Goal: Transaction & Acquisition: Purchase product/service

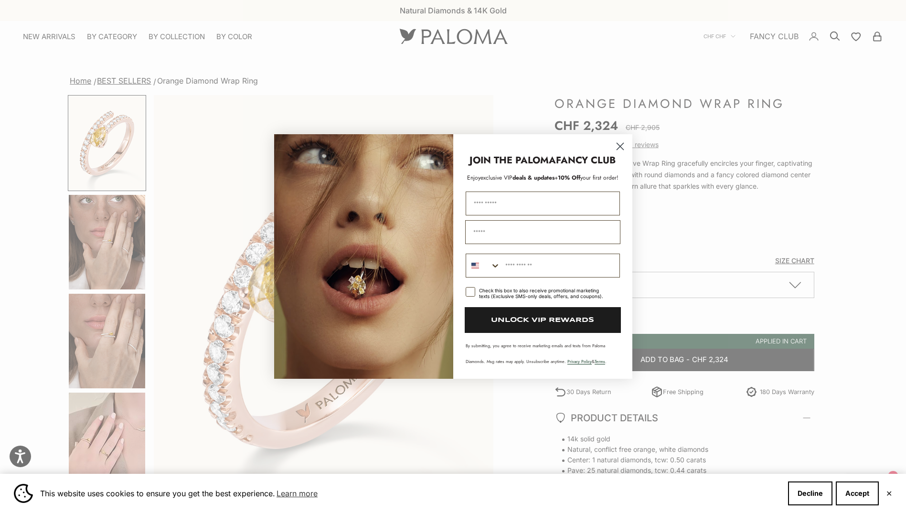
click at [619, 146] on icon "Close dialog" at bounding box center [620, 146] width 7 height 7
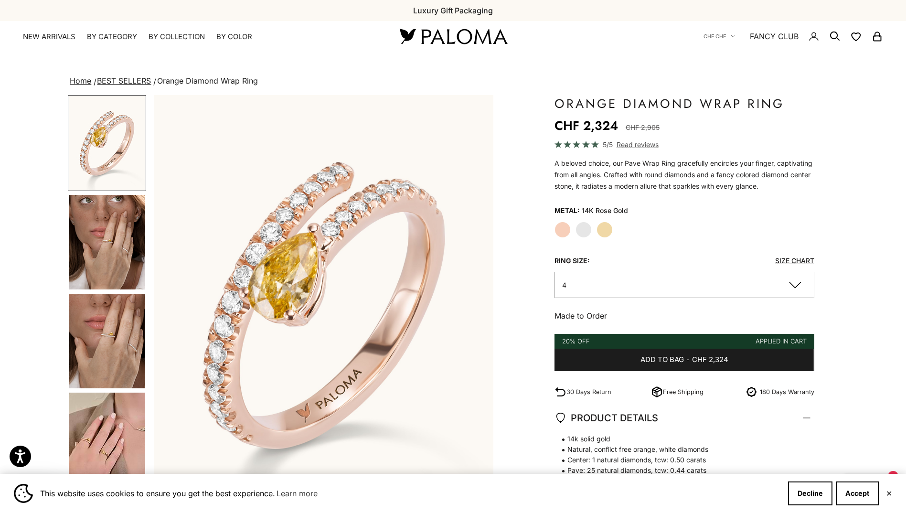
click at [117, 149] on img "Go to item 1" at bounding box center [107, 143] width 76 height 94
click at [107, 229] on img "Go to item 4" at bounding box center [107, 242] width 76 height 95
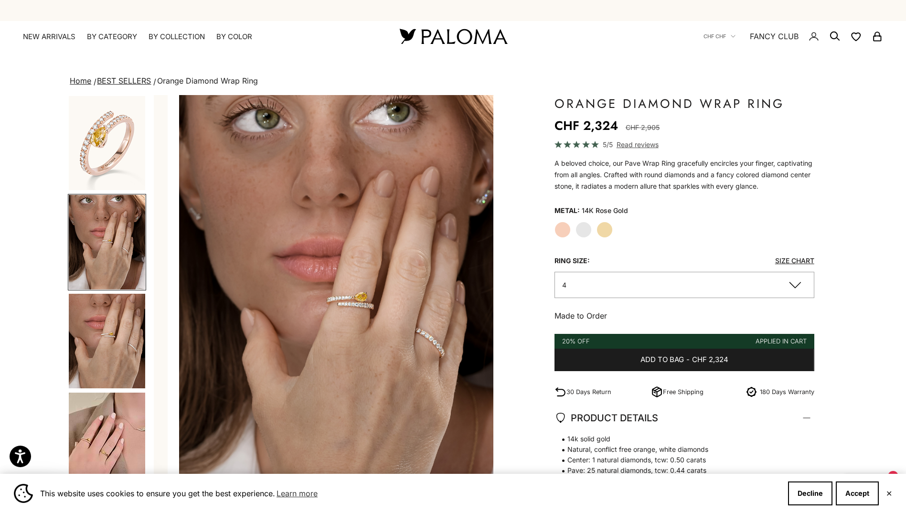
scroll to position [0, 351]
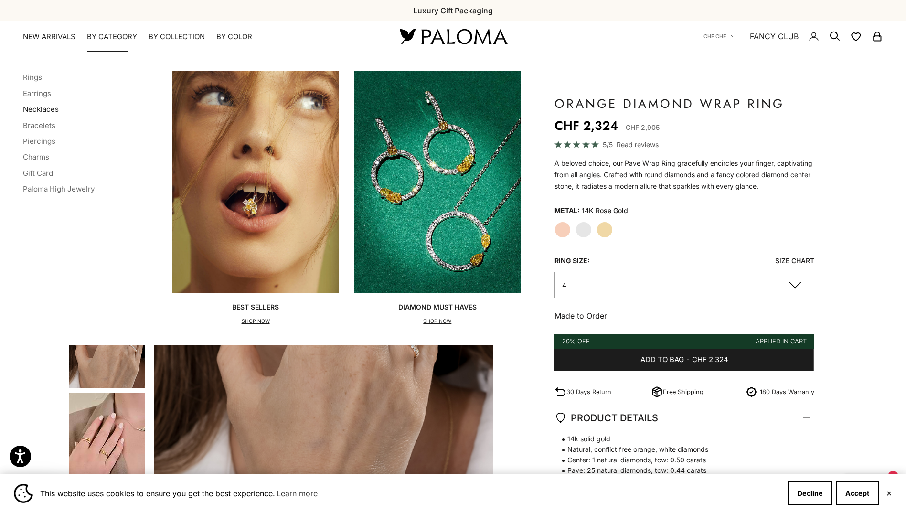
click at [46, 108] on link "Necklaces" at bounding box center [41, 109] width 36 height 9
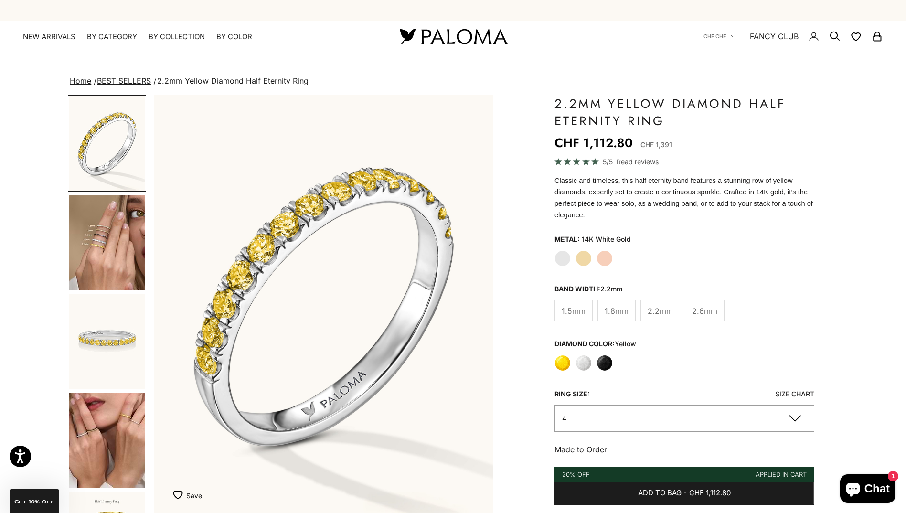
click at [584, 250] on label "Yellow Gold" at bounding box center [584, 258] width 16 height 16
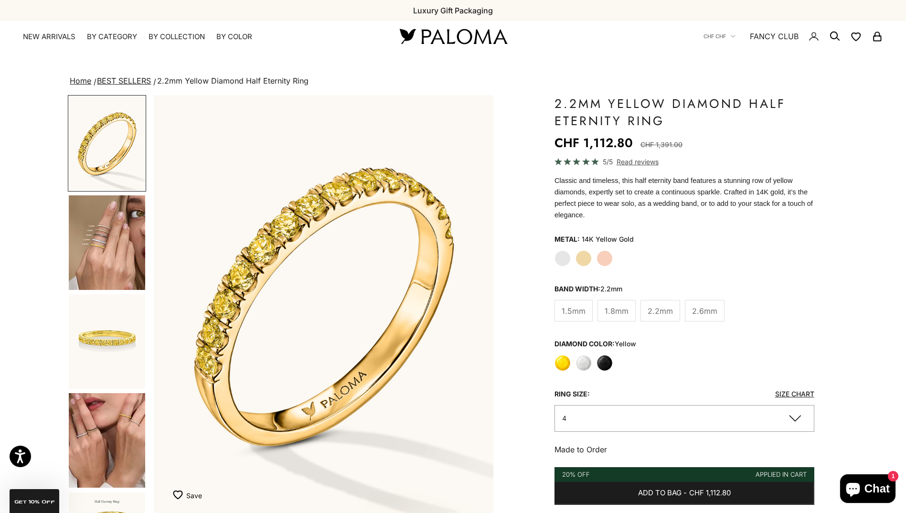
click at [675, 409] on button "4" at bounding box center [685, 418] width 260 height 26
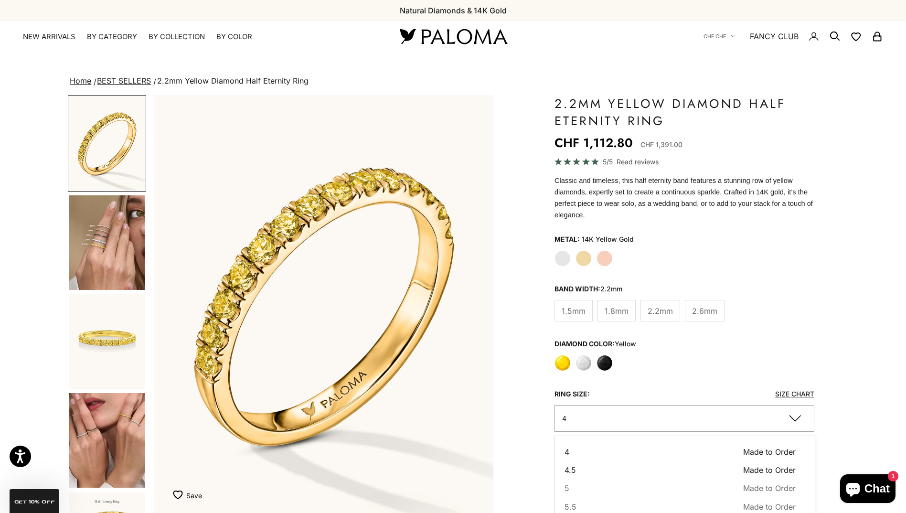
click at [661, 464] on button "4.5 Made to Order Sold out" at bounding box center [680, 470] width 231 height 12
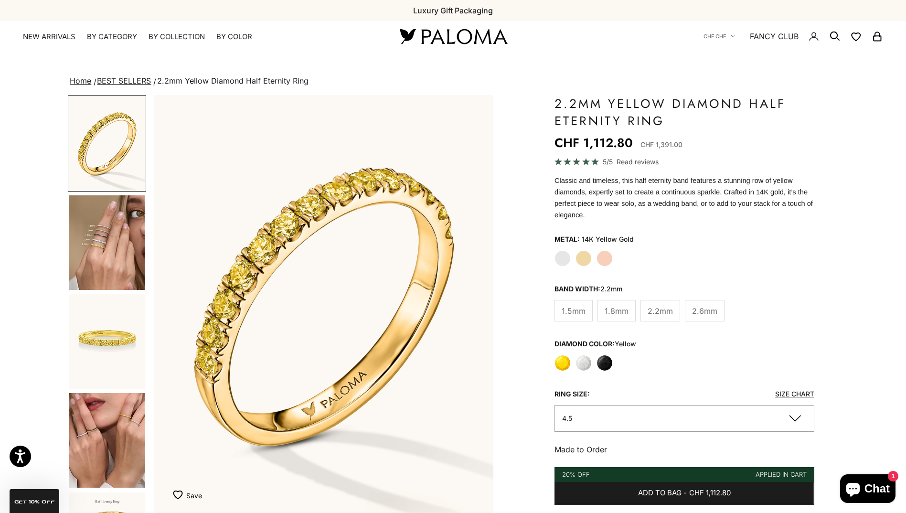
drag, startPoint x: 75, startPoint y: 250, endPoint x: 81, endPoint y: 251, distance: 5.4
click at [76, 250] on img "Go to item 4" at bounding box center [107, 242] width 76 height 95
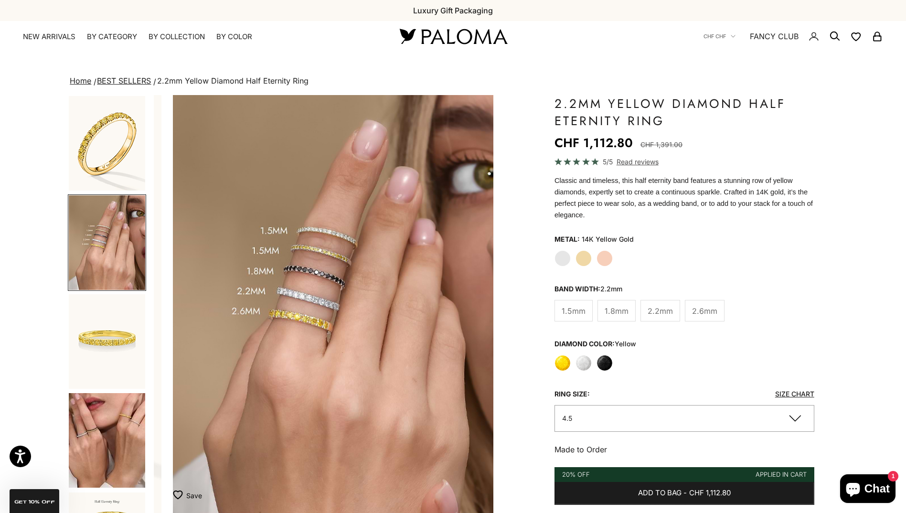
scroll to position [0, 351]
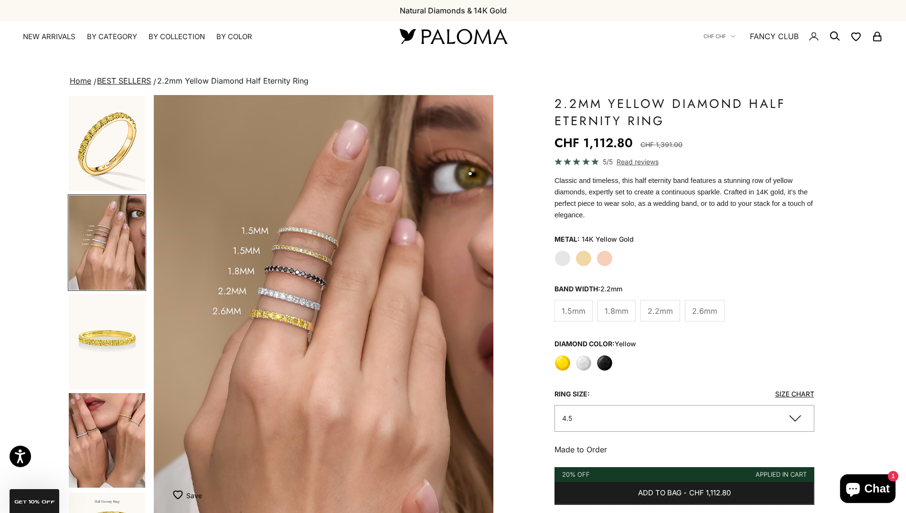
click at [281, 301] on img "Item 4 of 21" at bounding box center [324, 304] width 340 height 419
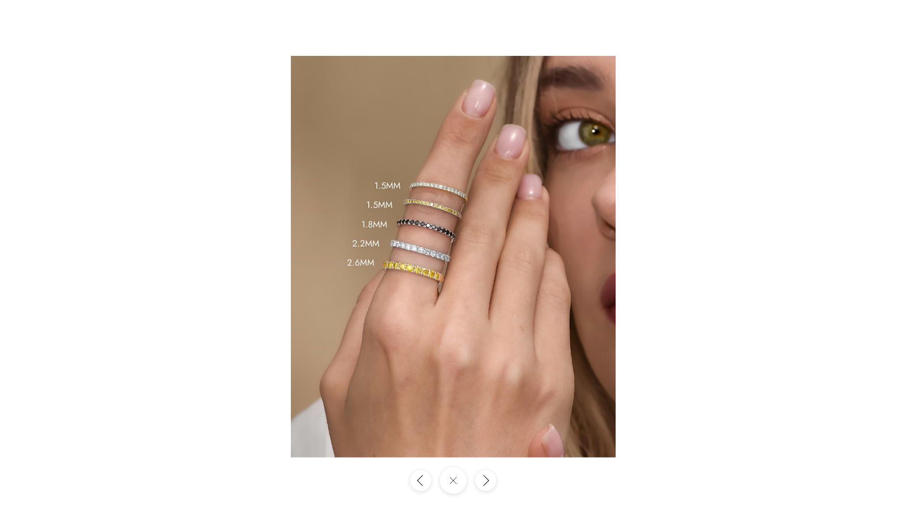
click at [421, 269] on img at bounding box center [453, 256] width 325 height 401
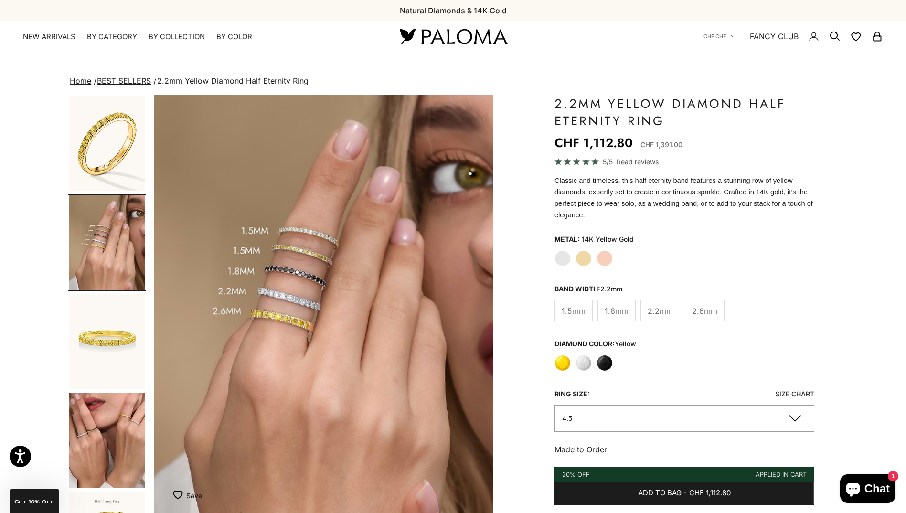
click at [114, 423] on img "Go to item 8" at bounding box center [107, 440] width 76 height 95
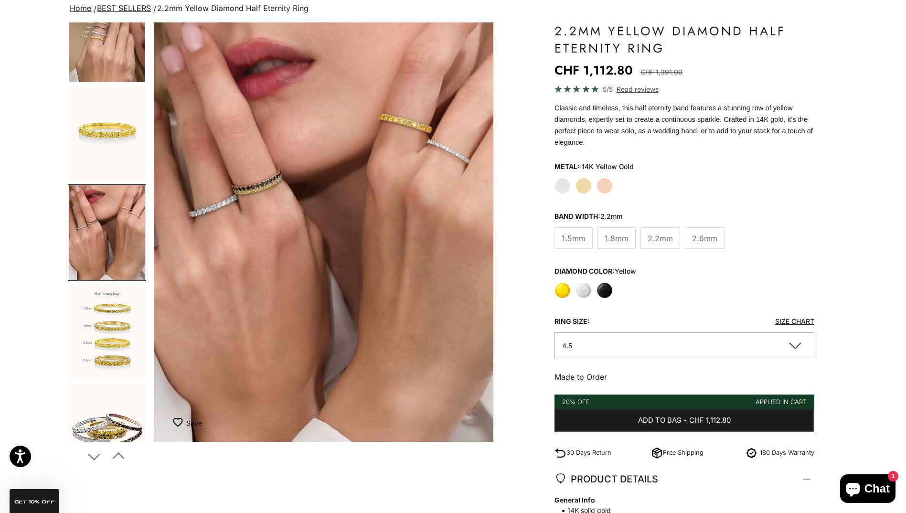
scroll to position [0, 0]
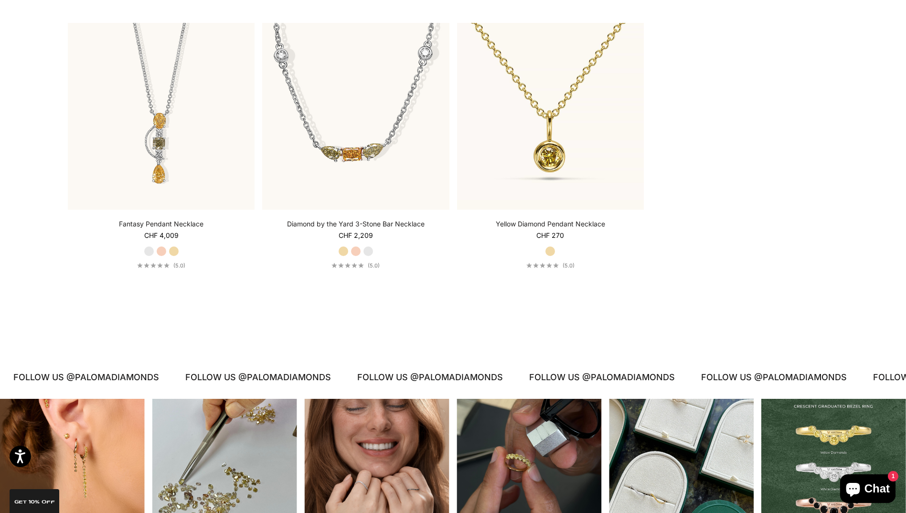
scroll to position [1529, 0]
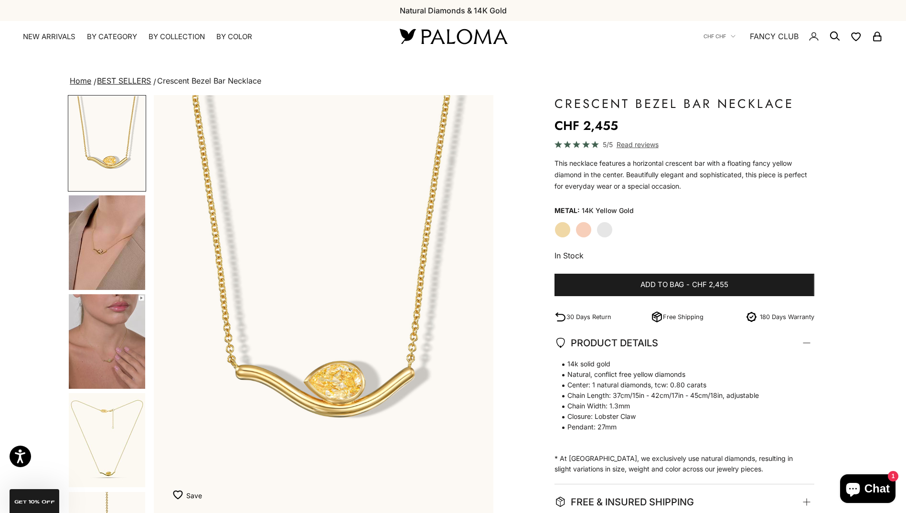
click at [111, 247] on img "Go to item 4" at bounding box center [107, 242] width 76 height 95
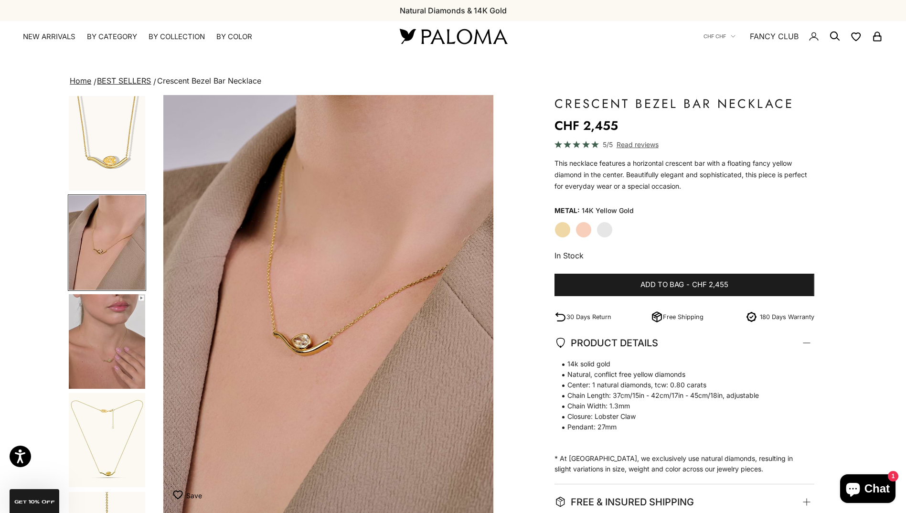
scroll to position [0, 351]
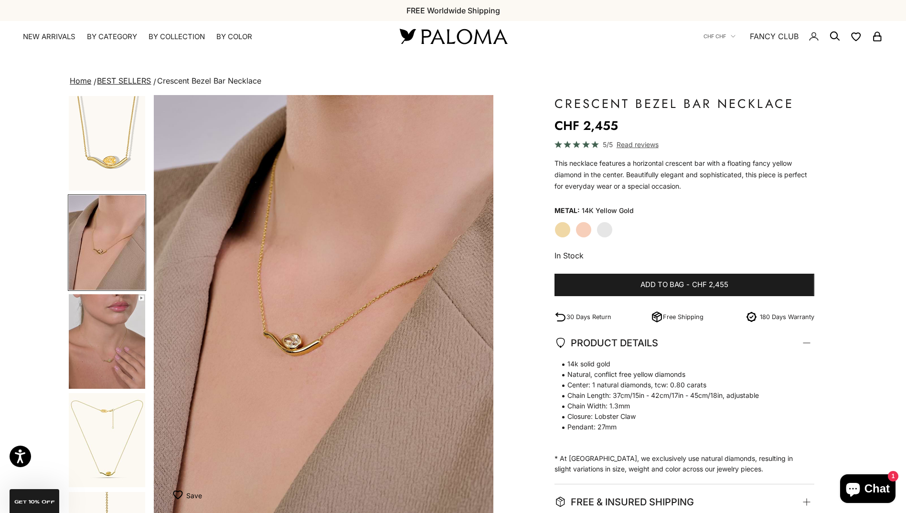
click at [104, 351] on img "Go to item 5" at bounding box center [107, 341] width 76 height 95
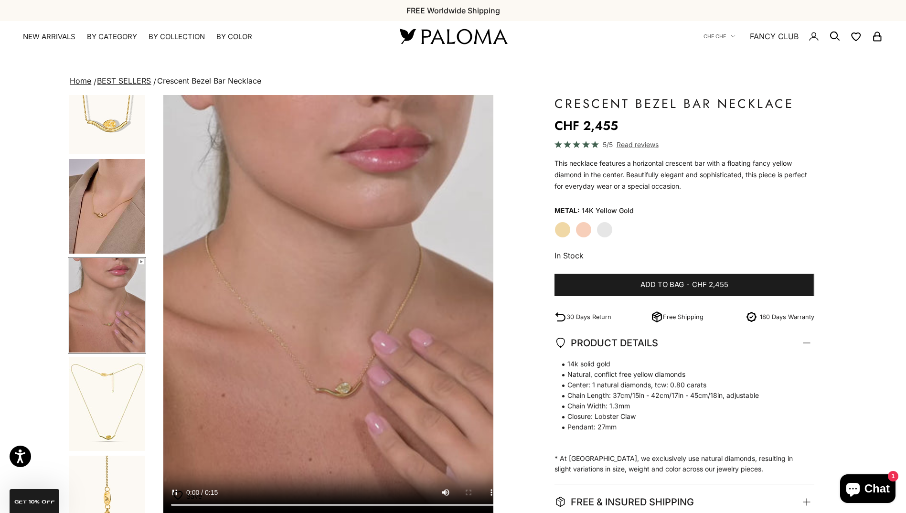
scroll to position [0, 702]
